Goal: Task Accomplishment & Management: Use online tool/utility

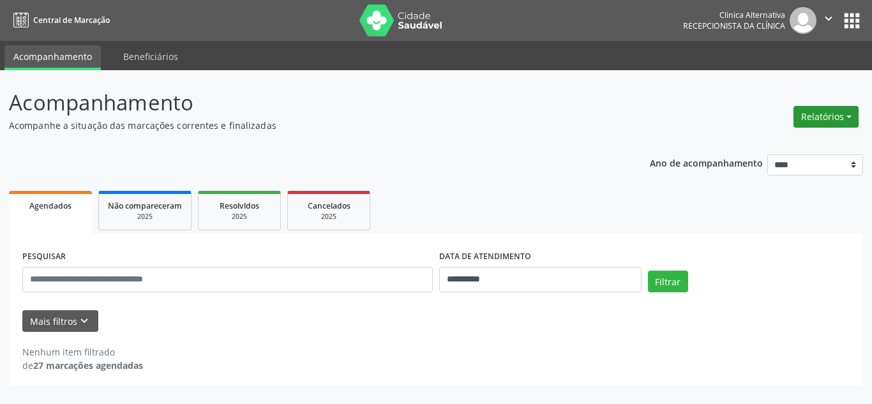
click at [807, 121] on button "Relatórios" at bounding box center [825, 117] width 65 height 22
click at [791, 140] on link "Agendamentos" at bounding box center [790, 144] width 137 height 18
select select "*"
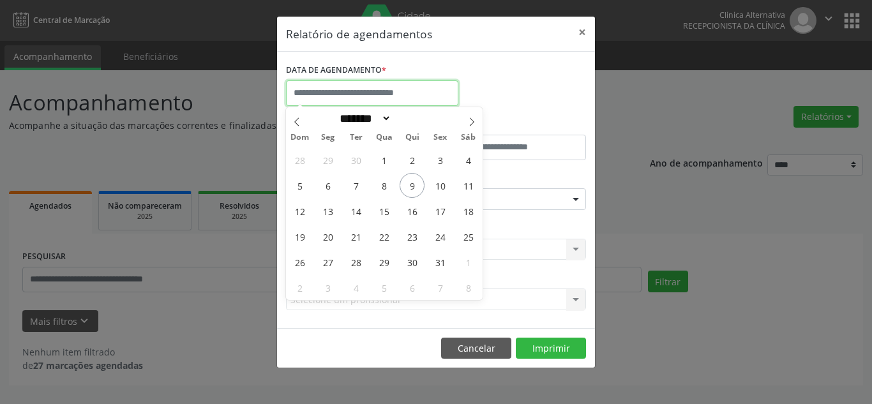
click at [320, 92] on input "text" at bounding box center [372, 93] width 172 height 26
click at [410, 188] on span "9" at bounding box center [411, 185] width 25 height 25
type input "**********"
click at [410, 188] on span "9" at bounding box center [411, 185] width 25 height 25
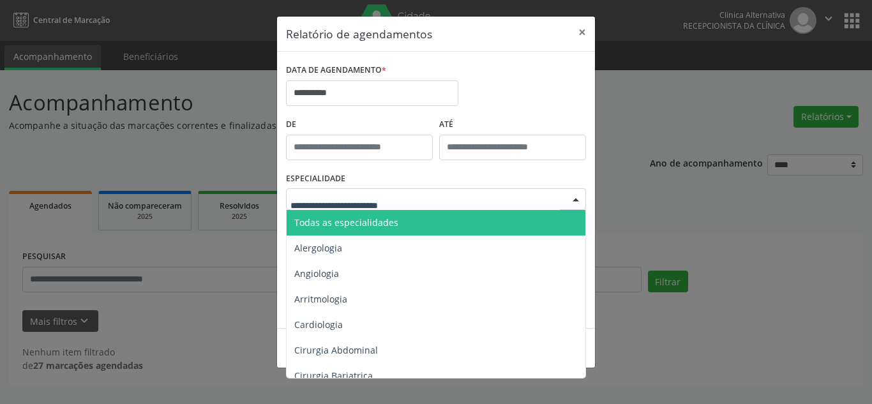
click at [341, 221] on span "Todas as especialidades" at bounding box center [346, 222] width 104 height 12
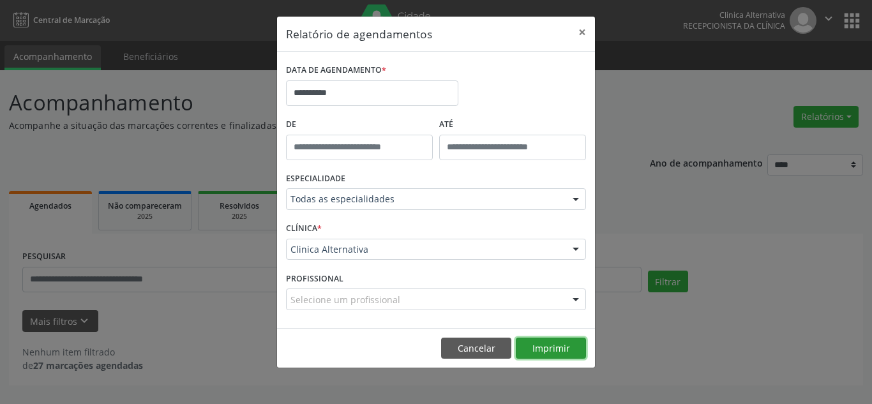
click at [537, 346] on button "Imprimir" at bounding box center [551, 349] width 70 height 22
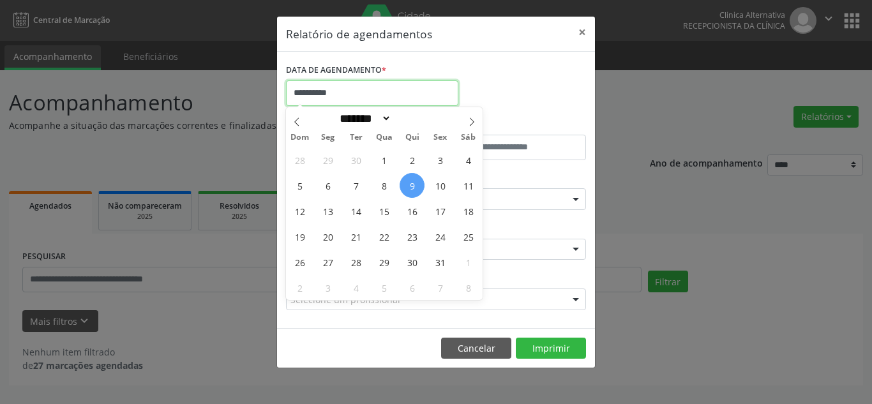
click at [319, 103] on body "**********" at bounding box center [436, 202] width 872 height 404
click at [431, 186] on span "10" at bounding box center [440, 185] width 25 height 25
type input "**********"
click at [431, 186] on span "10" at bounding box center [440, 185] width 25 height 25
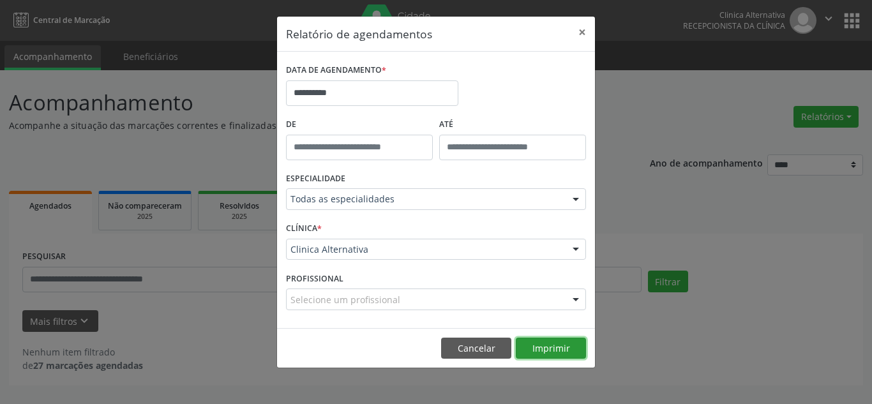
click at [538, 341] on button "Imprimir" at bounding box center [551, 349] width 70 height 22
click at [579, 31] on button "×" at bounding box center [582, 32] width 26 height 31
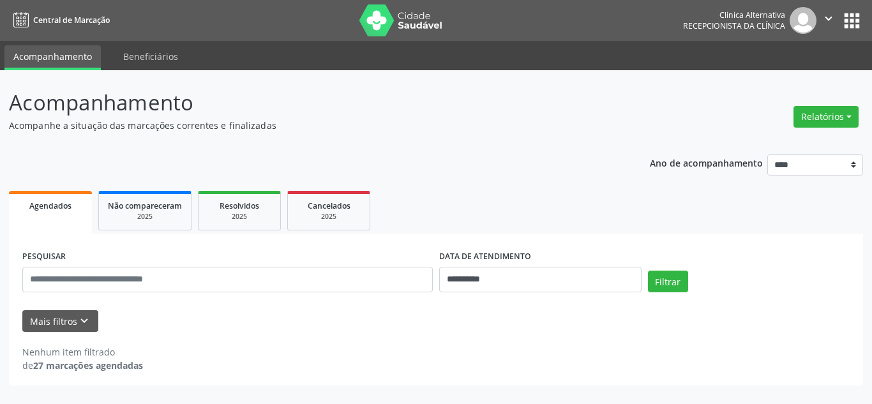
drag, startPoint x: 789, startPoint y: 1, endPoint x: 338, endPoint y: 115, distance: 464.6
click at [338, 115] on p "Acompanhamento" at bounding box center [308, 103] width 598 height 32
click at [830, 16] on icon "" at bounding box center [828, 18] width 14 height 14
click at [761, 75] on link "Sair" at bounding box center [796, 78] width 88 height 18
click at [822, 113] on button "Relatórios" at bounding box center [825, 117] width 65 height 22
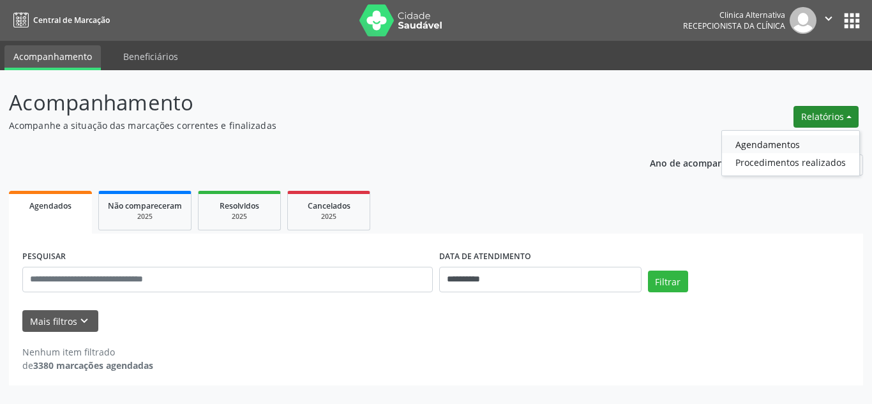
click at [772, 149] on link "Agendamentos" at bounding box center [790, 144] width 137 height 18
select select "*"
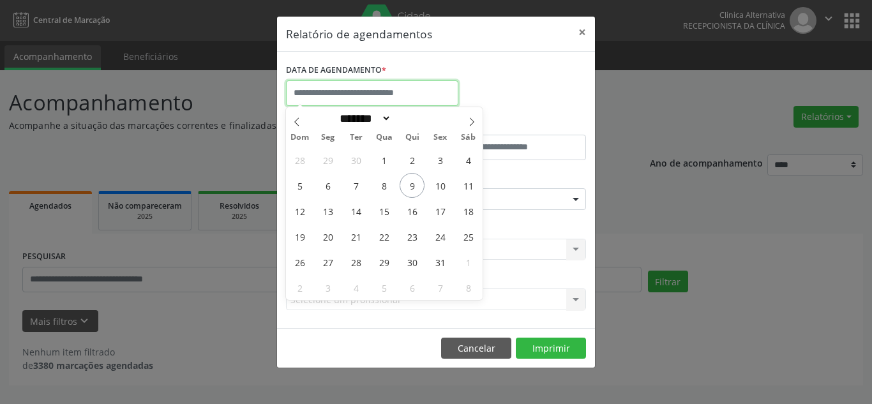
click at [368, 103] on input "text" at bounding box center [372, 93] width 172 height 26
click at [437, 181] on span "10" at bounding box center [440, 185] width 25 height 25
type input "**********"
click at [437, 181] on span "10" at bounding box center [440, 185] width 25 height 25
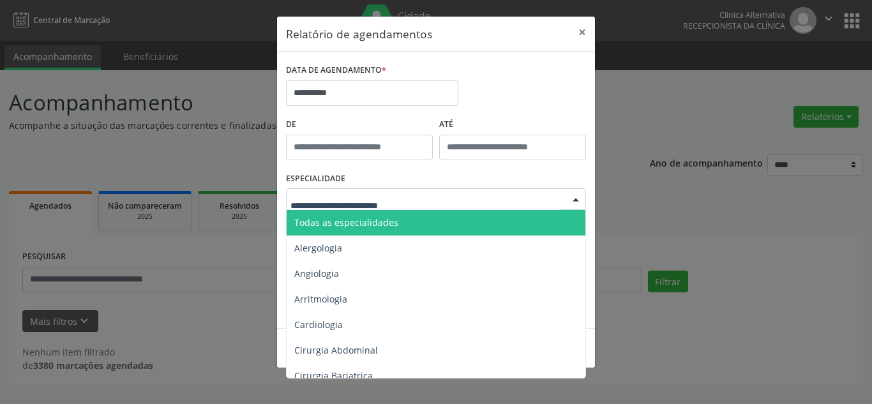
click at [391, 225] on span "Todas as especialidades" at bounding box center [346, 222] width 104 height 12
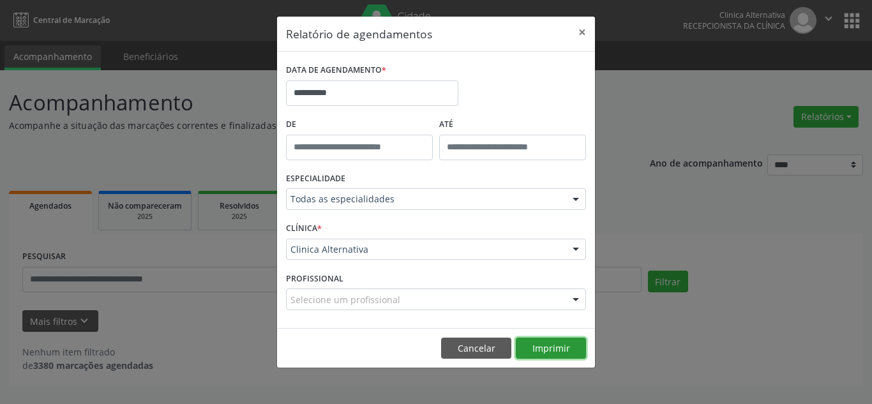
click at [533, 338] on button "Imprimir" at bounding box center [551, 349] width 70 height 22
